Goal: Book appointment/travel/reservation

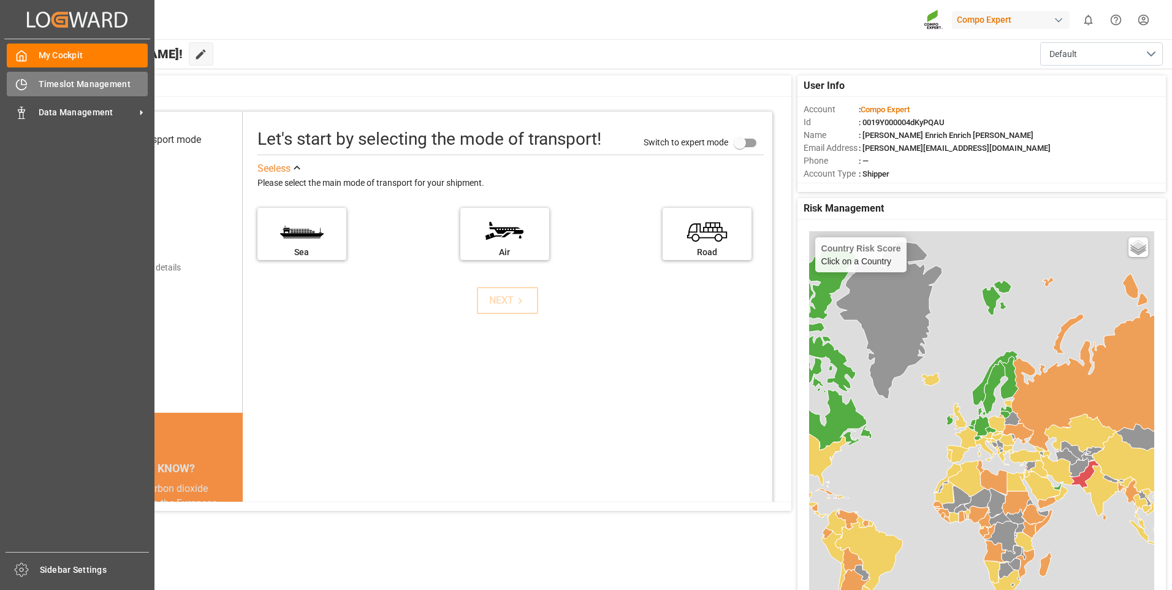
click at [23, 76] on div "Timeslot Management Timeslot Management" at bounding box center [77, 84] width 141 height 24
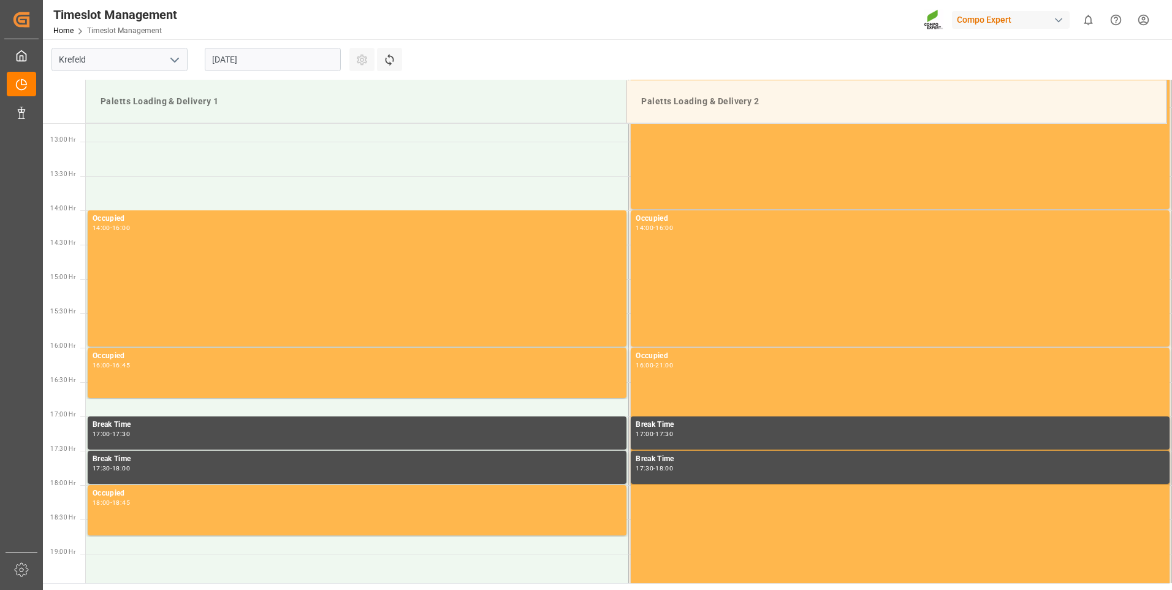
scroll to position [885, 0]
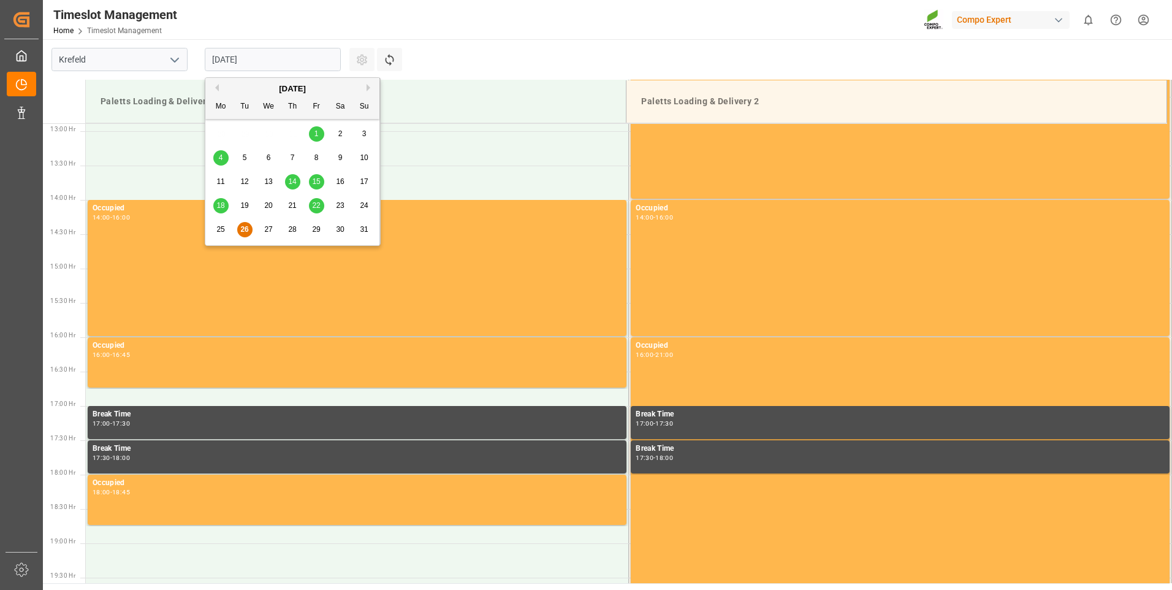
click at [223, 61] on input "[DATE]" at bounding box center [273, 59] width 136 height 23
click at [267, 228] on span "27" at bounding box center [268, 229] width 8 height 9
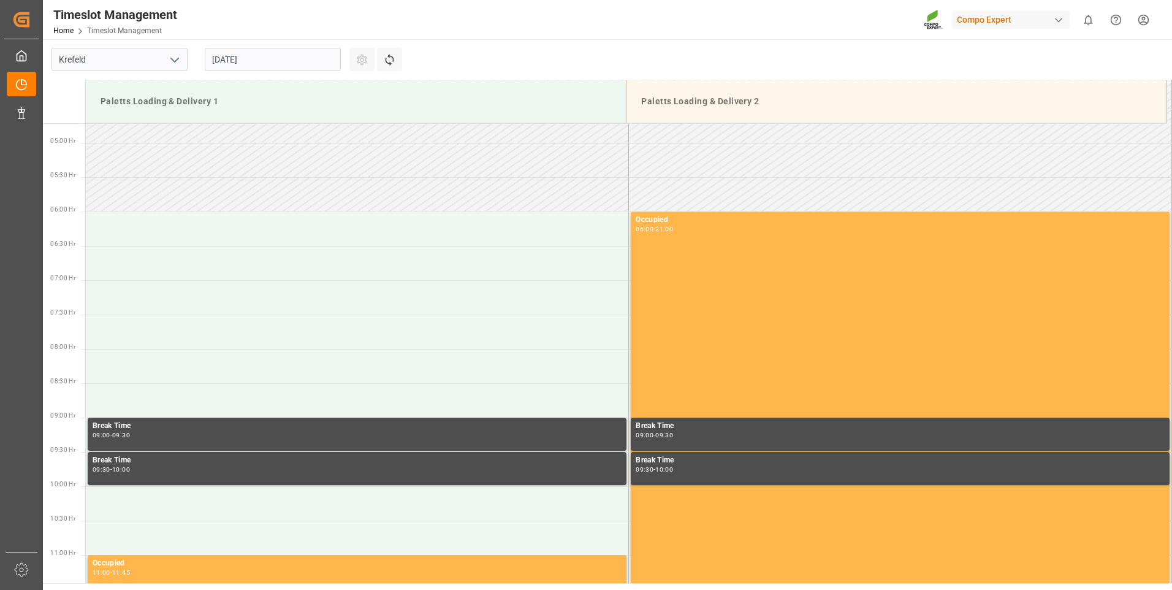
scroll to position [272, 0]
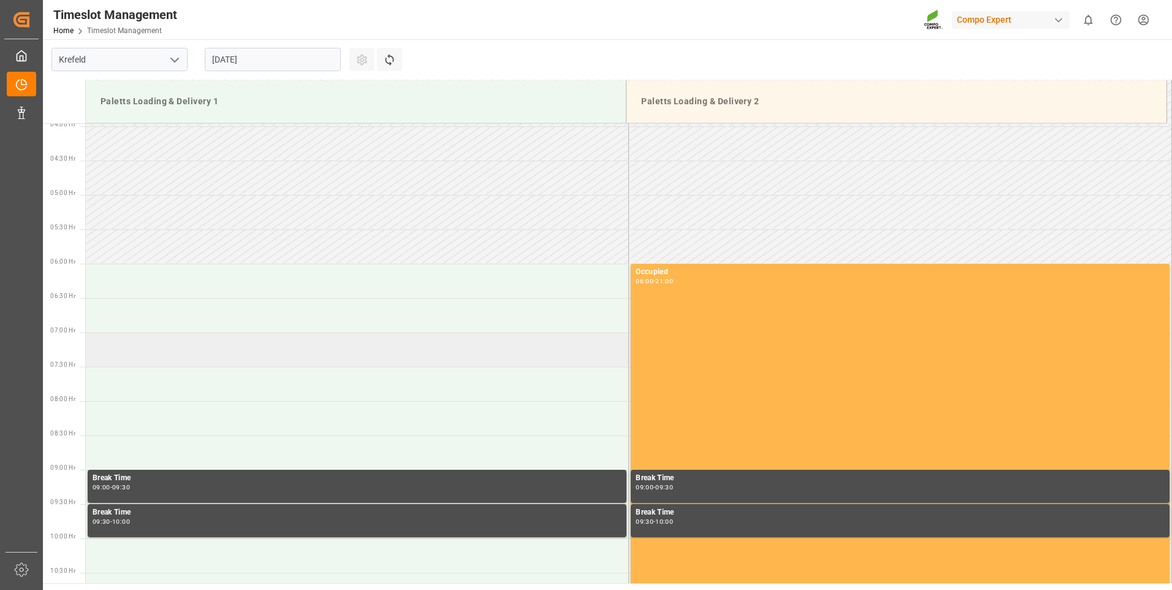
click at [177, 348] on td at bounding box center [357, 349] width 543 height 34
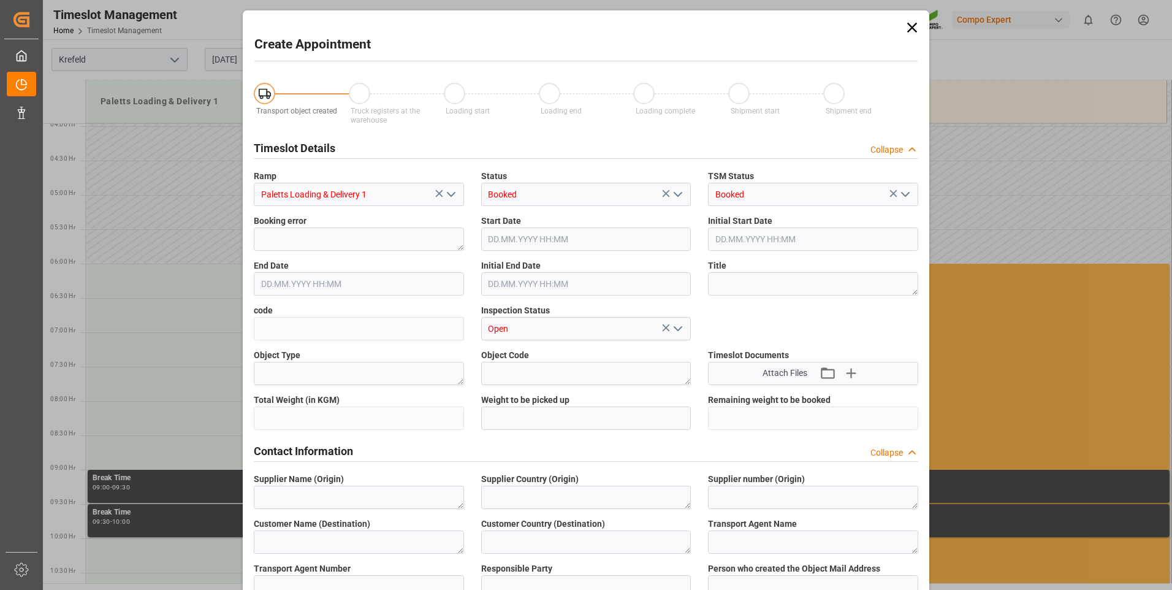
type input "[DATE] 07:00"
type input "[DATE] 07:30"
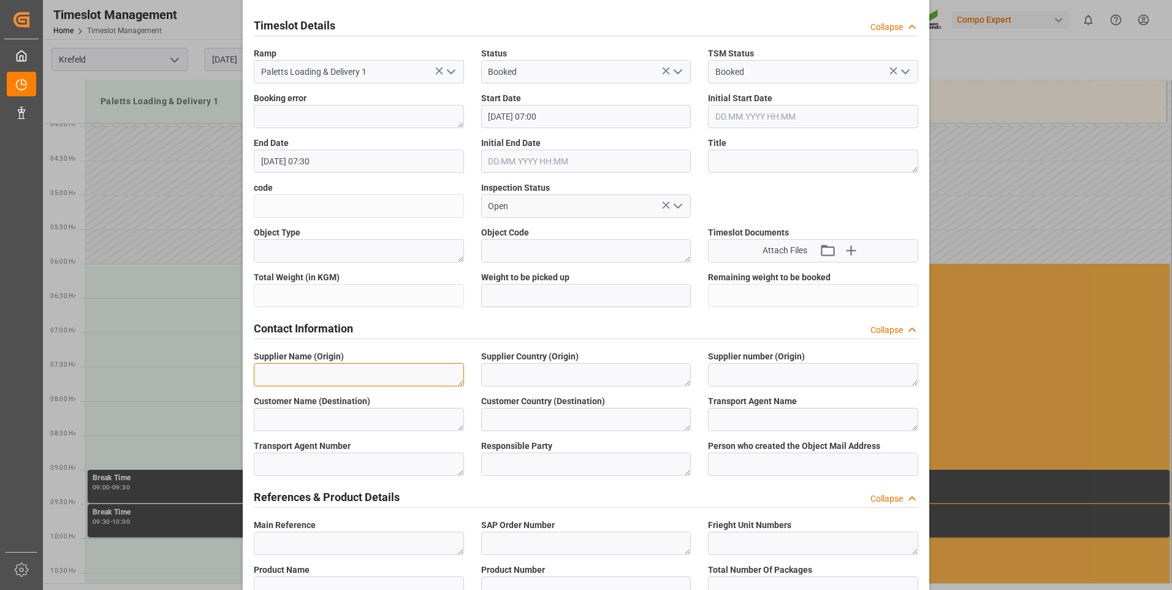
click at [360, 366] on textarea at bounding box center [359, 374] width 210 height 23
paste textarea "6100001442"
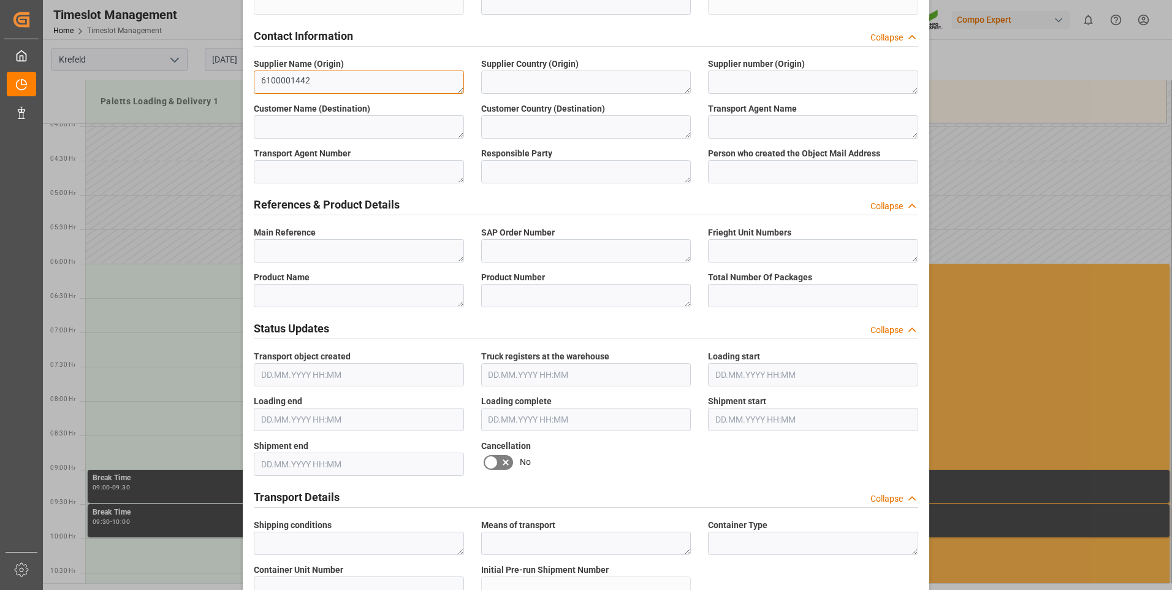
scroll to position [429, 0]
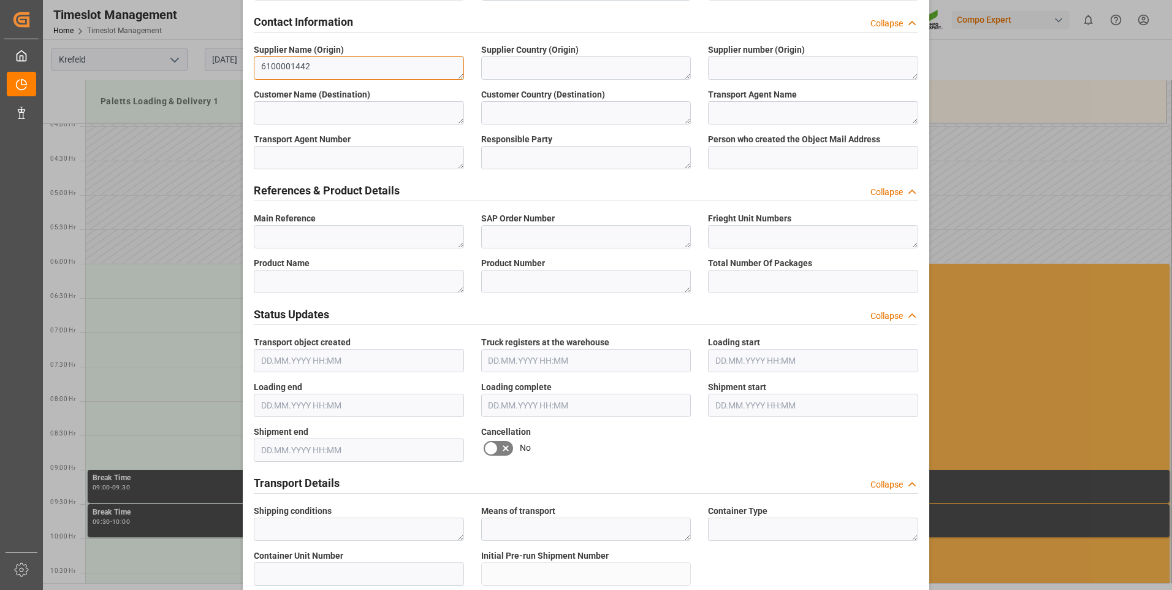
type textarea "6100001442"
click at [368, 229] on textarea at bounding box center [359, 236] width 210 height 23
paste textarea "6100001442"
type textarea "6100001442"
click at [501, 238] on textarea at bounding box center [586, 236] width 210 height 23
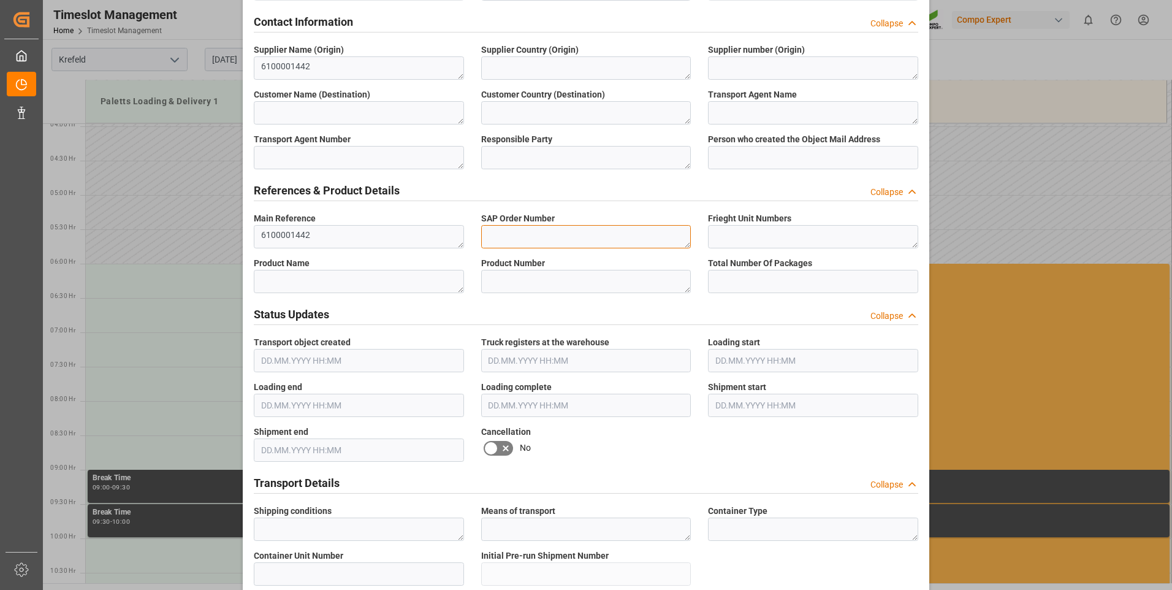
paste textarea "6100001442"
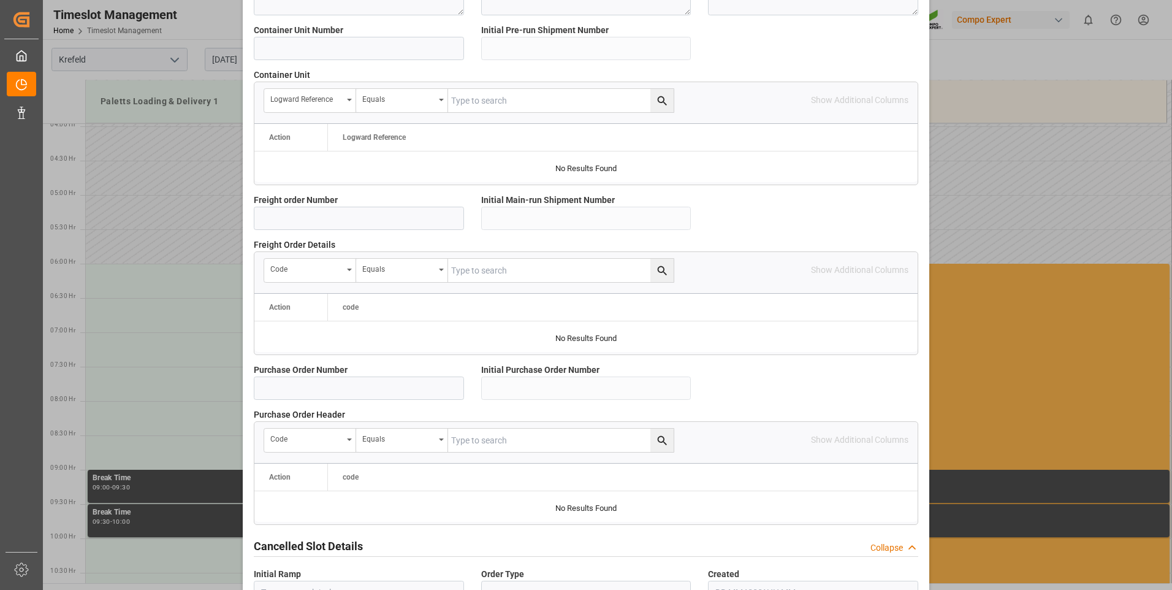
scroll to position [1030, 0]
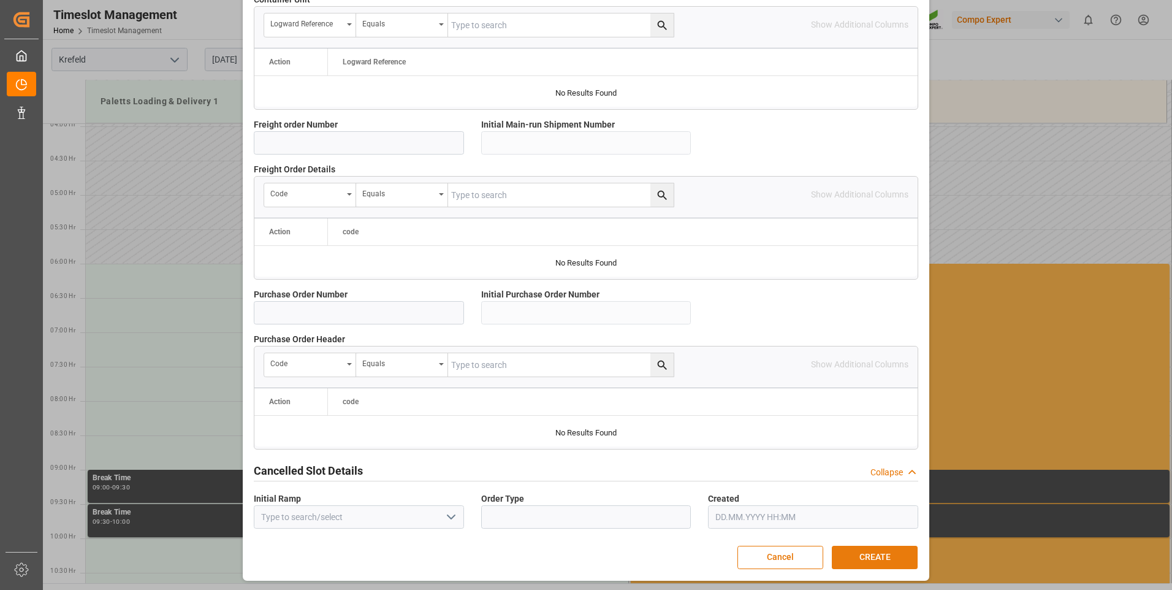
type textarea "6100001442"
click at [865, 552] on button "CREATE" at bounding box center [875, 557] width 86 height 23
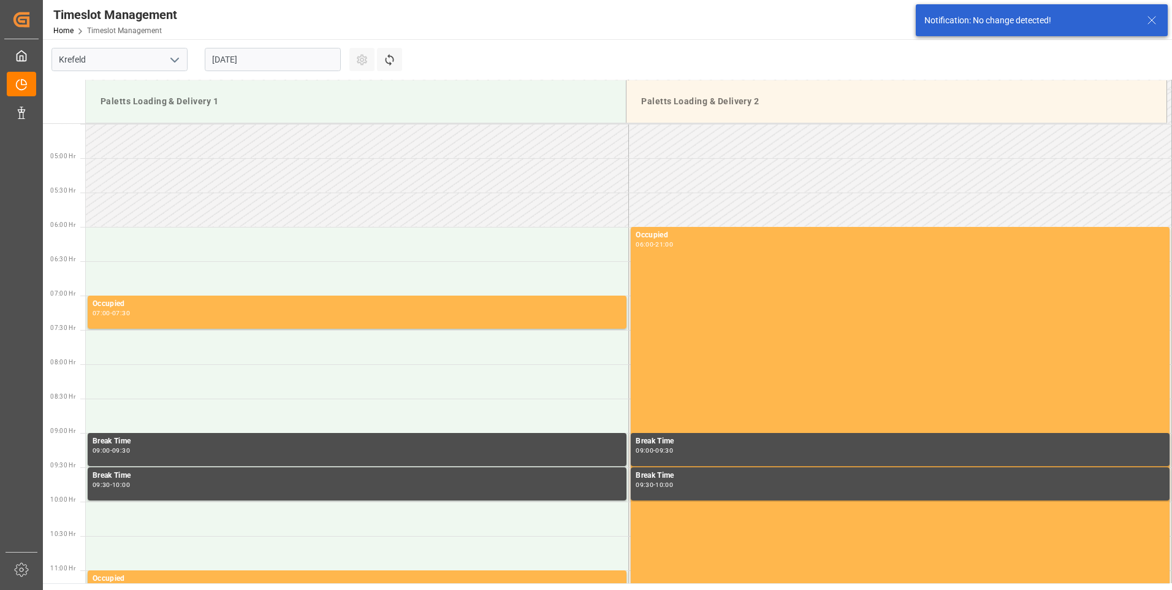
scroll to position [404, 0]
